Goal: Browse casually

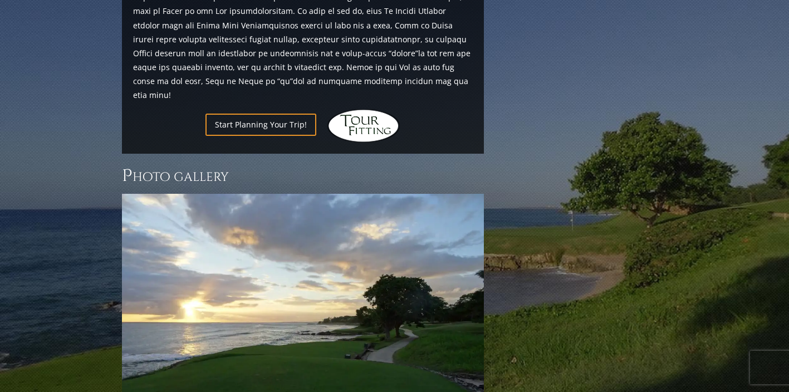
scroll to position [1039, 0]
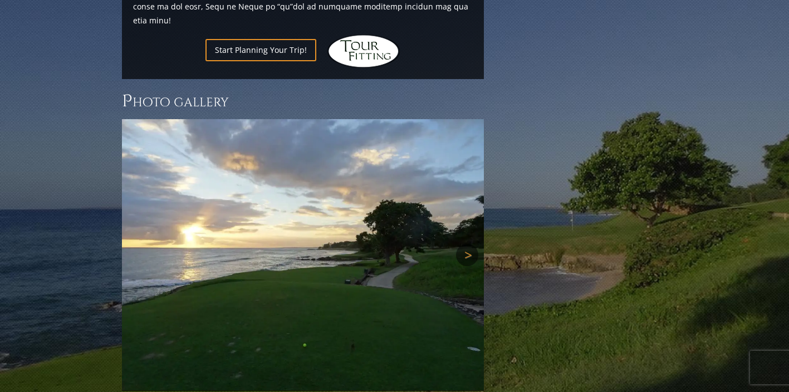
click at [468, 244] on link "Next" at bounding box center [467, 255] width 22 height 22
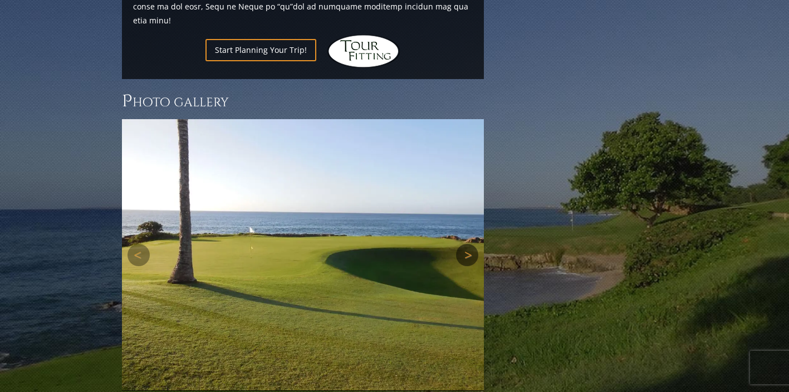
click at [468, 244] on link "Next" at bounding box center [467, 255] width 22 height 22
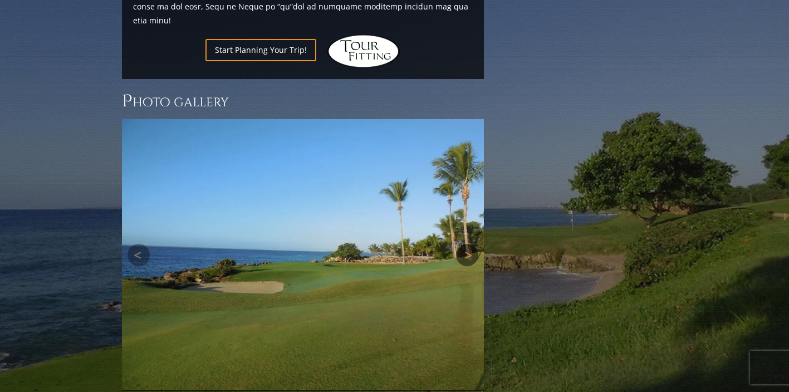
click at [468, 244] on link "Next" at bounding box center [467, 255] width 22 height 22
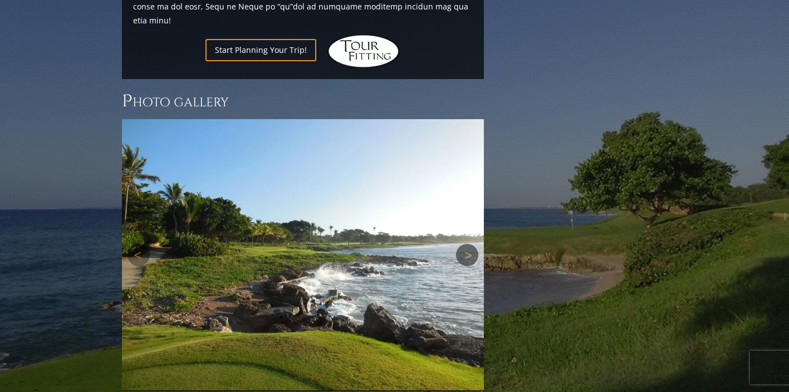
click at [468, 244] on link "Next" at bounding box center [467, 255] width 22 height 22
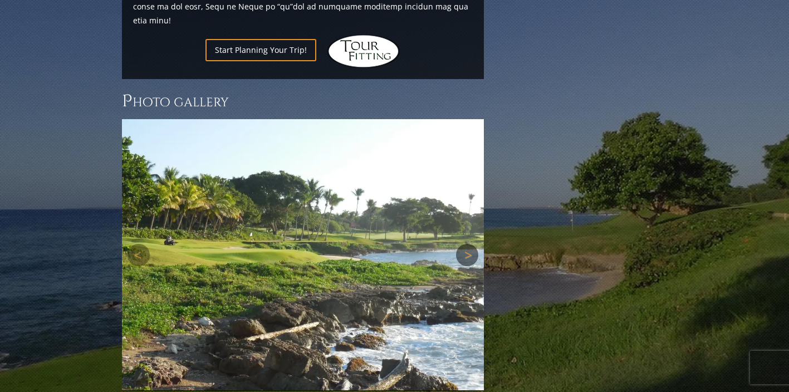
click at [468, 244] on link "Next" at bounding box center [467, 255] width 22 height 22
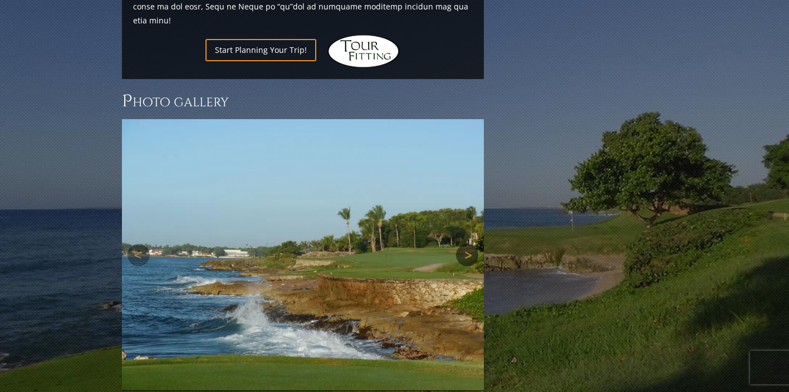
click at [468, 244] on link "Next" at bounding box center [467, 255] width 22 height 22
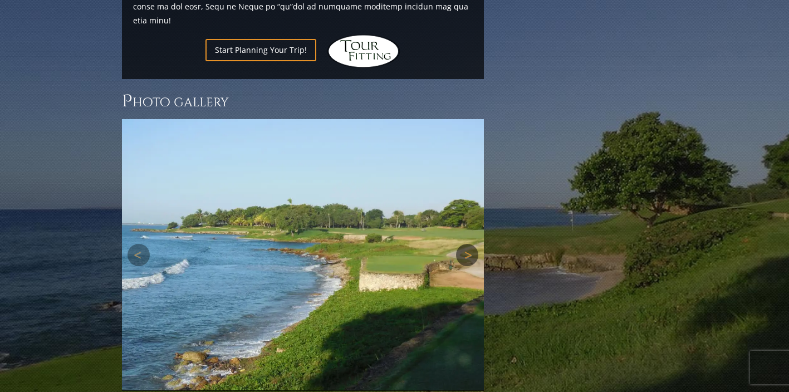
click at [468, 244] on link "Next" at bounding box center [467, 255] width 22 height 22
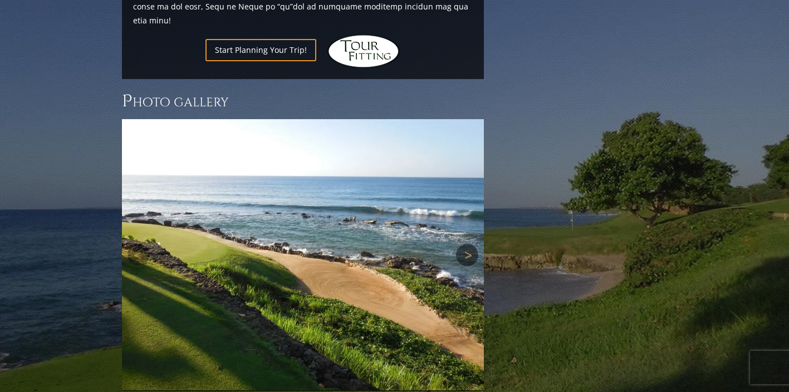
click at [468, 244] on link "Next" at bounding box center [467, 255] width 22 height 22
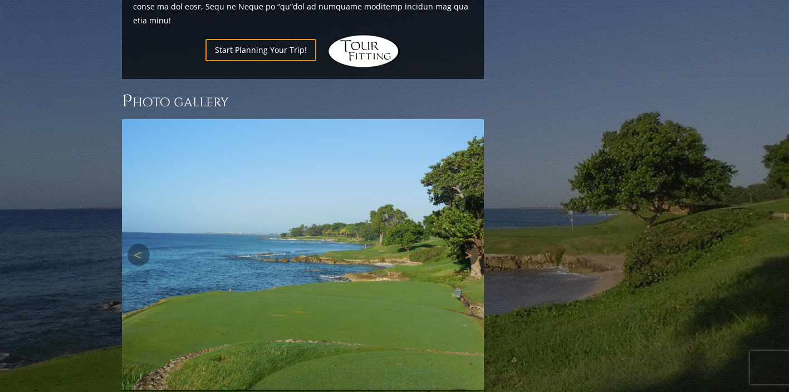
click at [468, 244] on link "Next" at bounding box center [467, 255] width 22 height 22
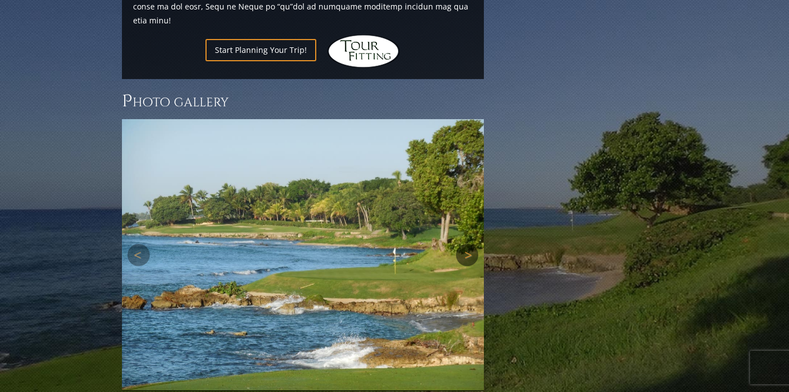
click at [468, 244] on link "Next" at bounding box center [467, 255] width 22 height 22
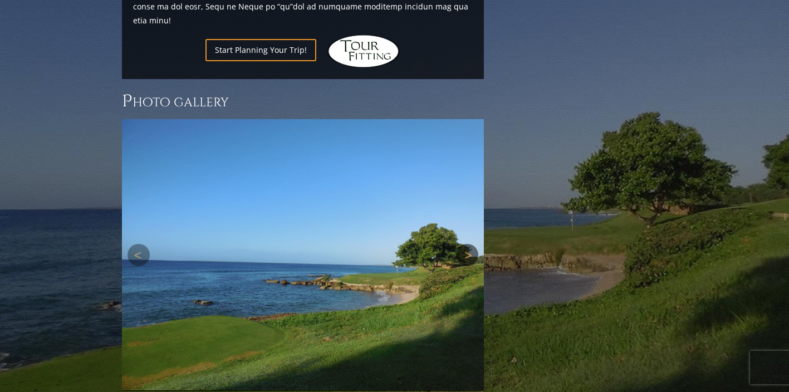
click at [468, 244] on link "Next" at bounding box center [467, 255] width 22 height 22
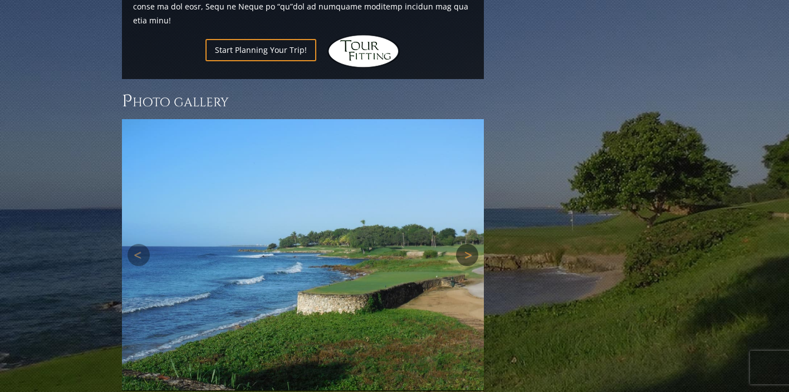
click at [468, 244] on link "Next" at bounding box center [467, 255] width 22 height 22
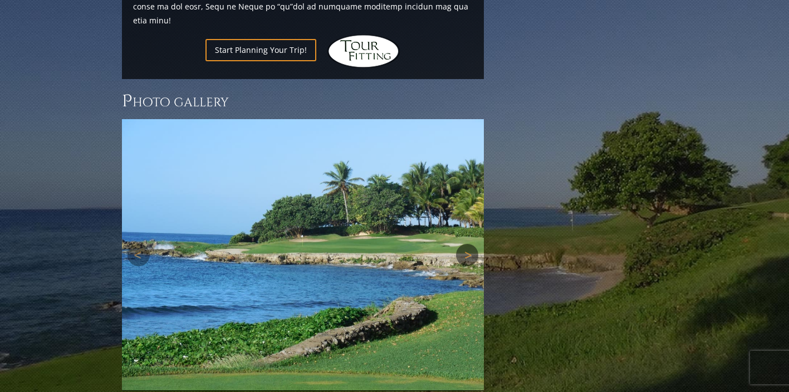
click at [468, 244] on link "Next" at bounding box center [467, 255] width 22 height 22
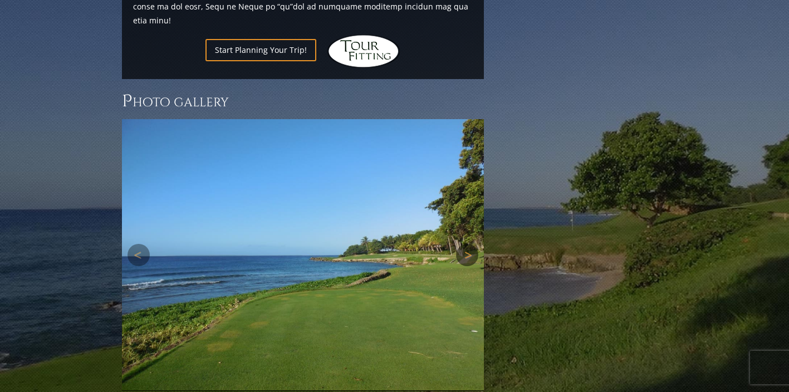
click at [468, 244] on link "Next" at bounding box center [467, 255] width 22 height 22
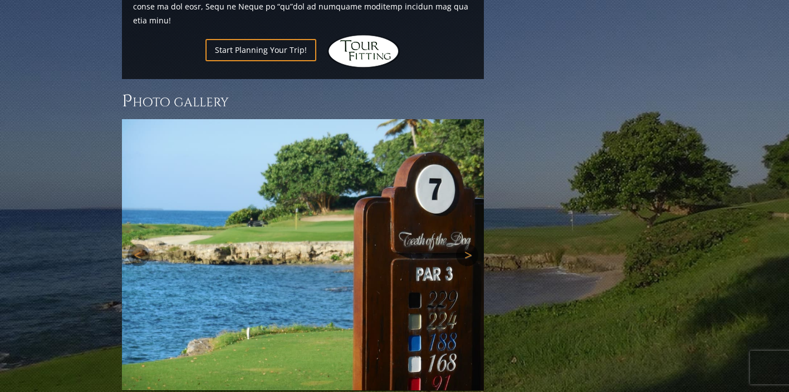
click at [468, 244] on link "Next" at bounding box center [467, 255] width 22 height 22
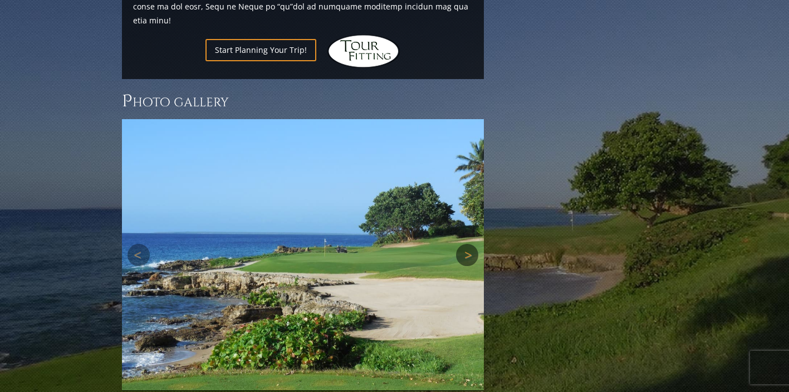
click at [468, 244] on link "Next" at bounding box center [467, 255] width 22 height 22
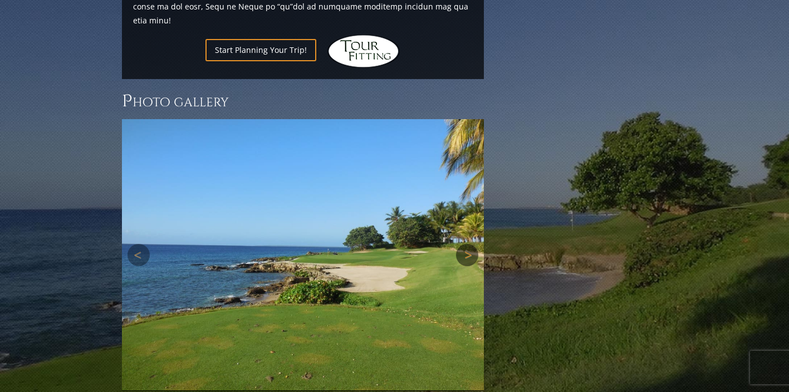
click at [468, 244] on link "Next" at bounding box center [467, 255] width 22 height 22
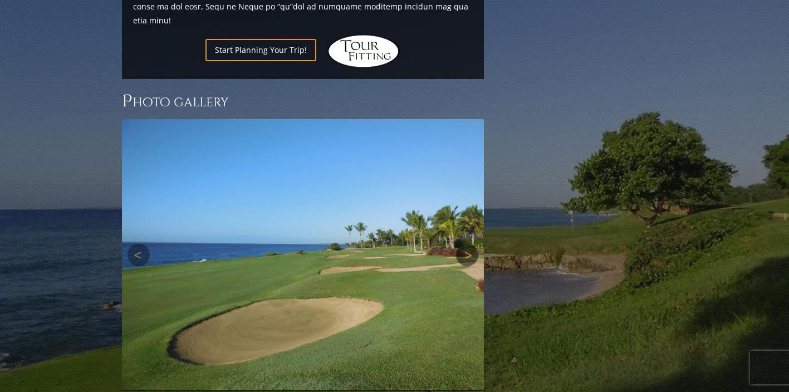
click at [468, 244] on link "Next" at bounding box center [467, 255] width 22 height 22
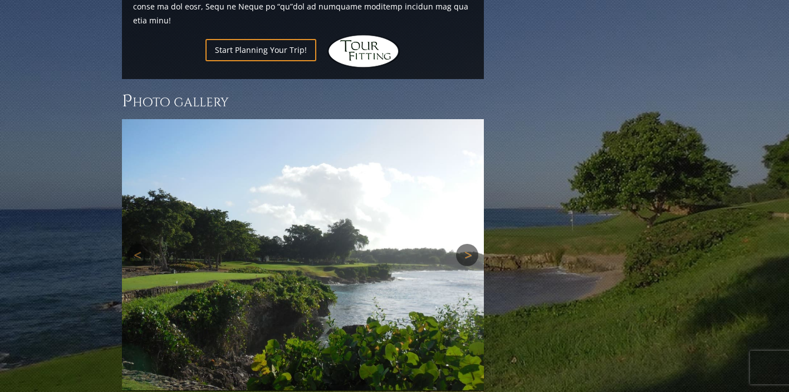
click at [468, 244] on link "Next" at bounding box center [467, 255] width 22 height 22
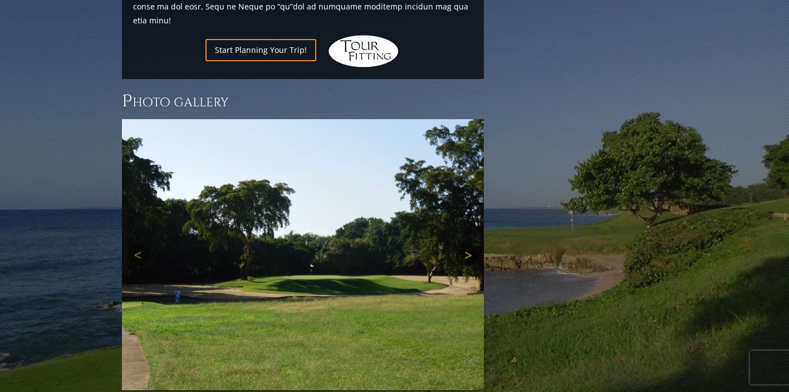
click at [468, 244] on link "Next" at bounding box center [467, 255] width 22 height 22
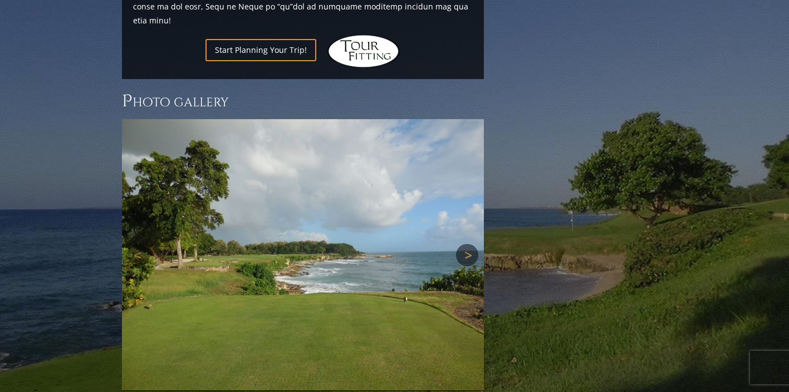
click at [468, 244] on link "Next" at bounding box center [467, 255] width 22 height 22
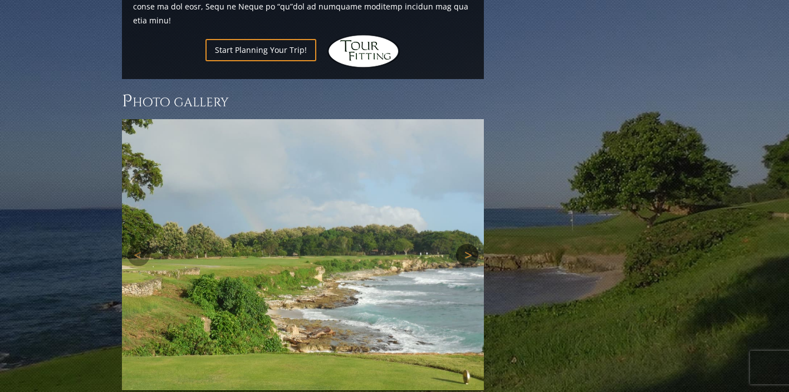
click at [468, 244] on link "Next" at bounding box center [467, 255] width 22 height 22
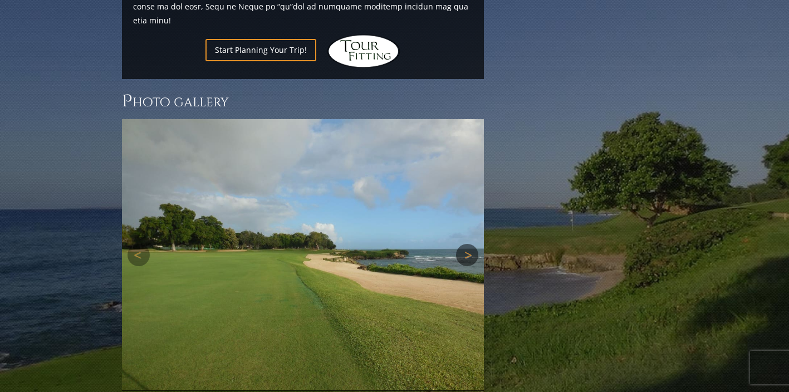
click at [468, 244] on link "Next" at bounding box center [467, 255] width 22 height 22
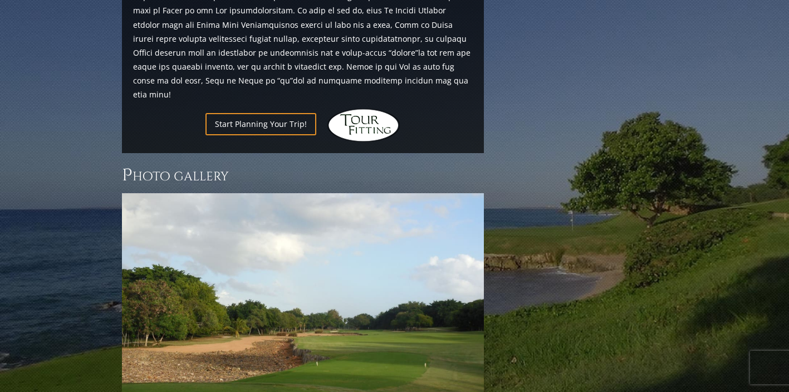
scroll to position [958, 0]
